Goal: Check status: Check status

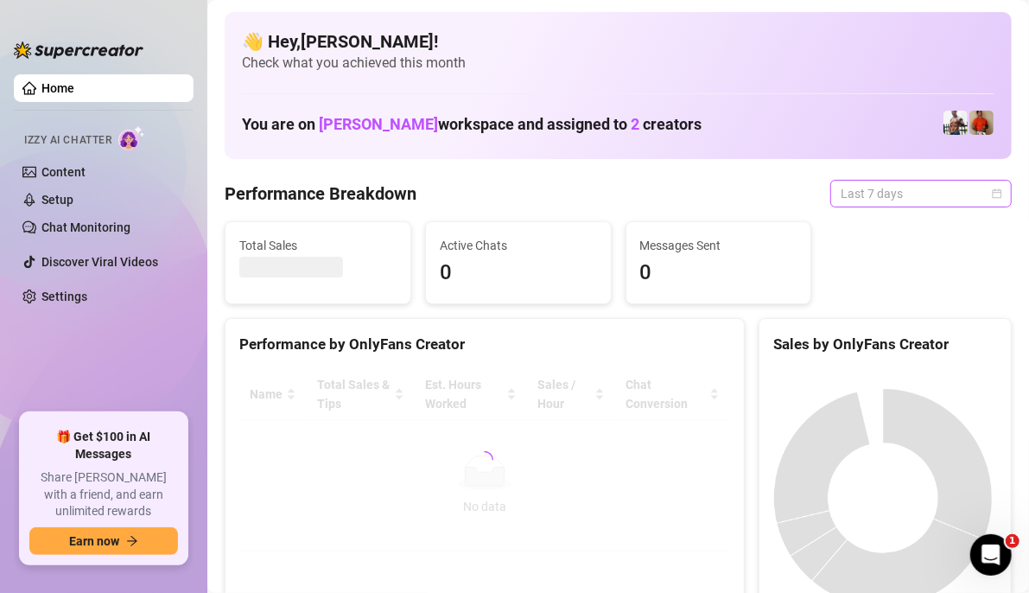
click at [980, 187] on span "Last 7 days" at bounding box center [921, 194] width 161 height 26
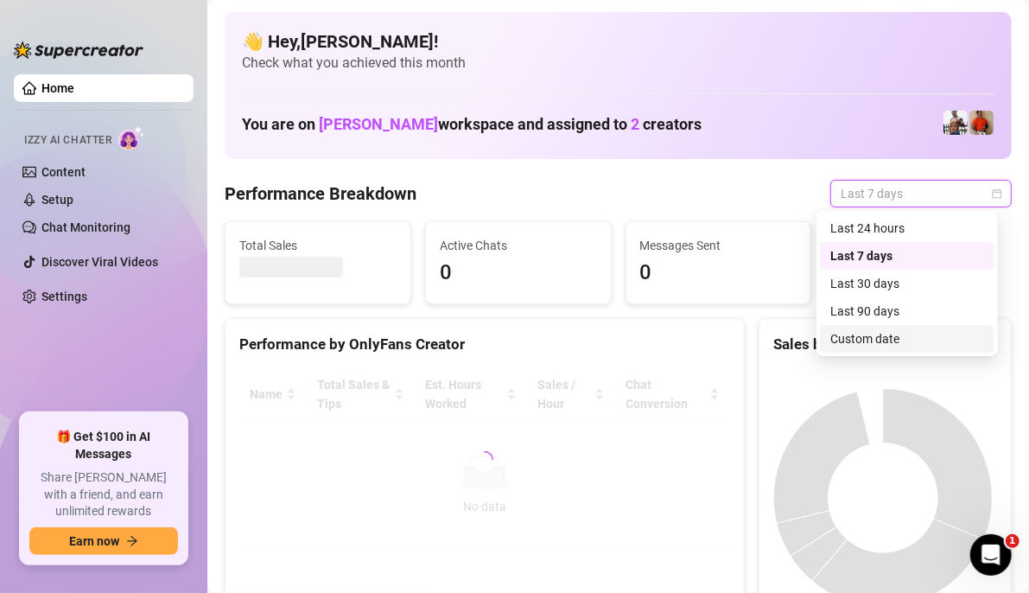
click at [879, 332] on div "Custom date" at bounding box center [907, 338] width 154 height 19
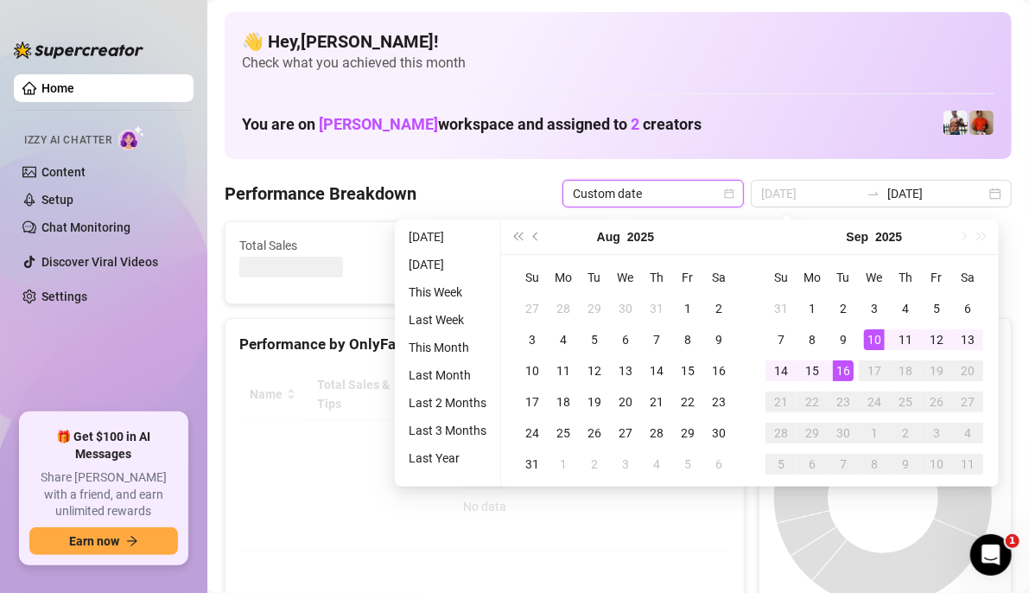
type input "[DATE]"
click at [837, 378] on div "16" at bounding box center [843, 370] width 21 height 21
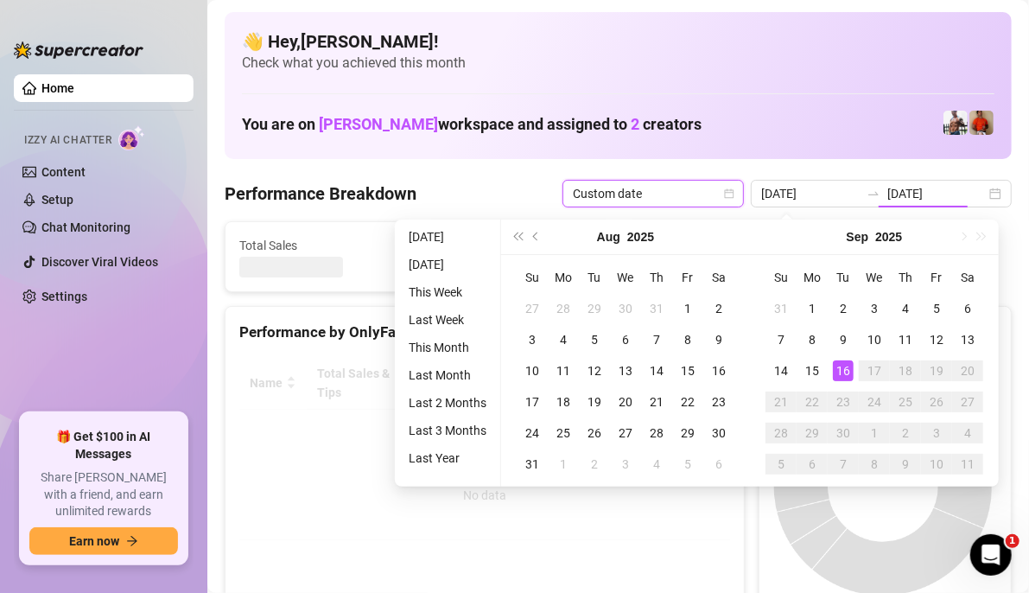
type input "[DATE]"
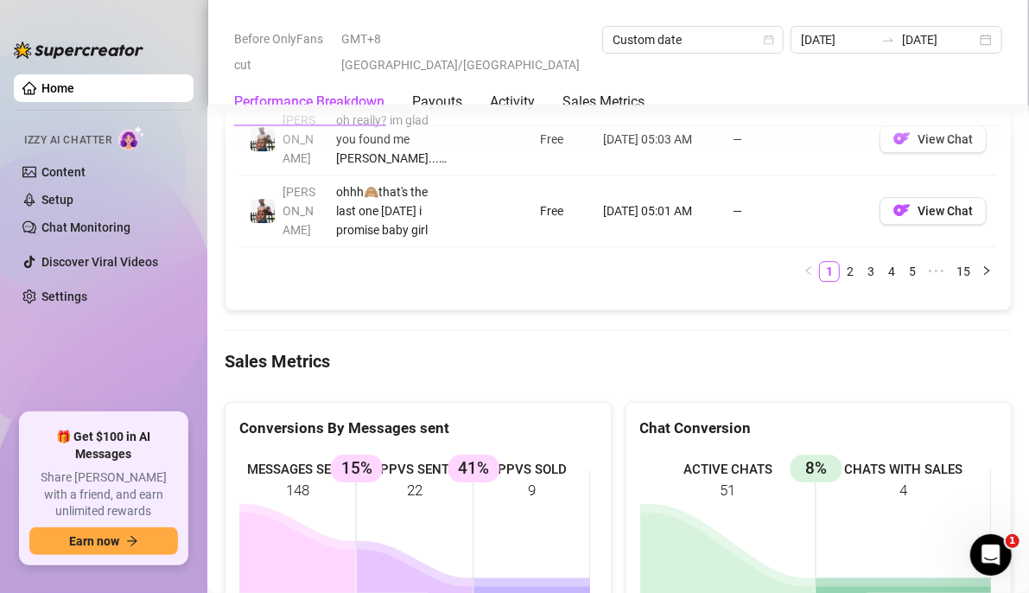
scroll to position [2330, 0]
